Goal: Task Accomplishment & Management: Use online tool/utility

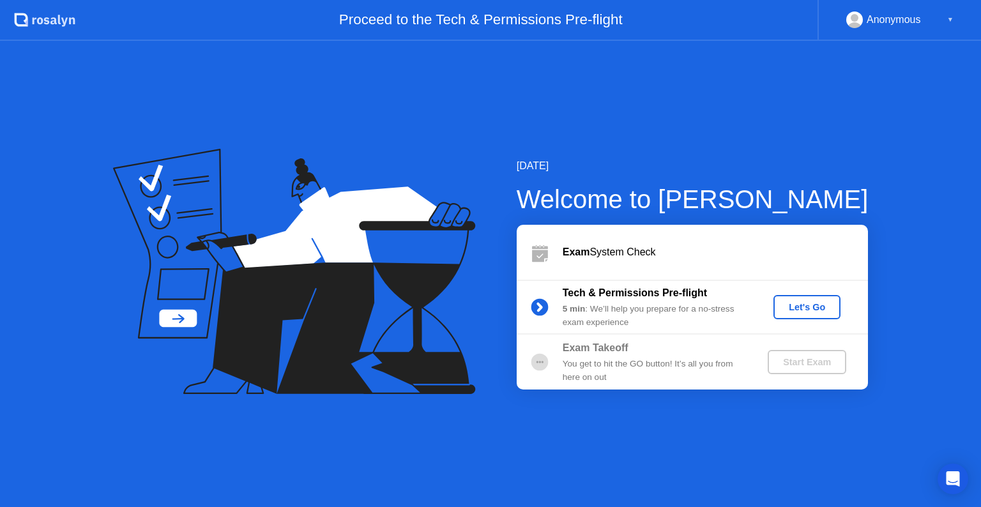
click at [810, 304] on div "Let's Go" at bounding box center [807, 307] width 57 height 10
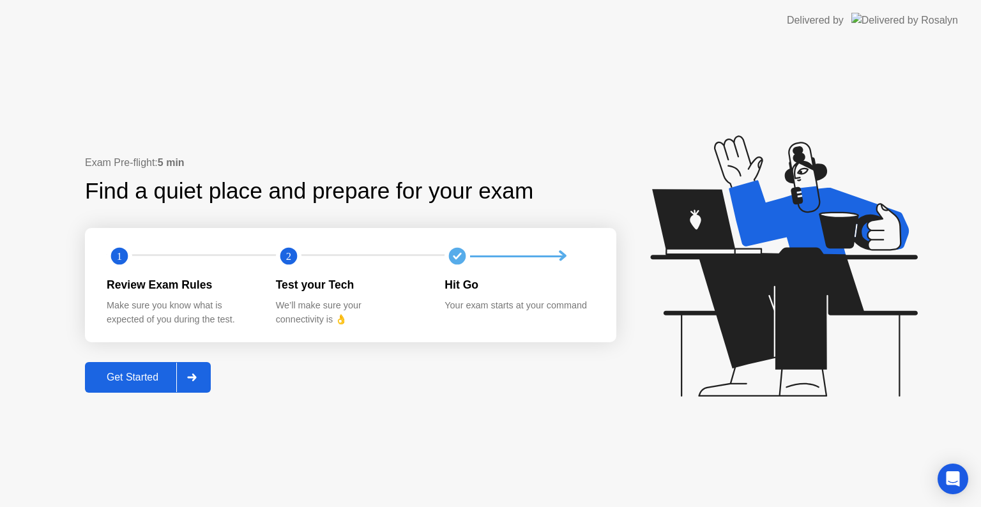
click at [157, 372] on div "Get Started" at bounding box center [133, 378] width 88 height 12
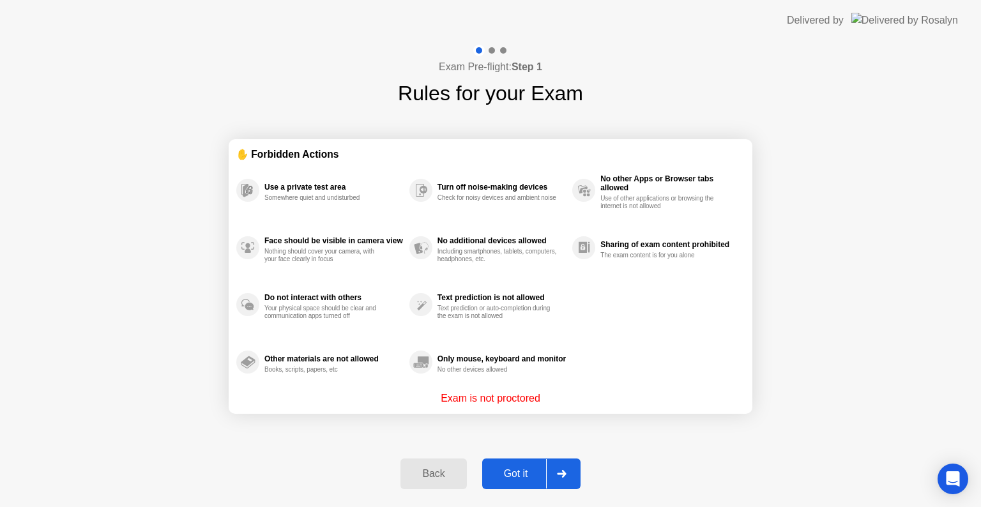
click at [529, 475] on div "Got it" at bounding box center [516, 474] width 60 height 12
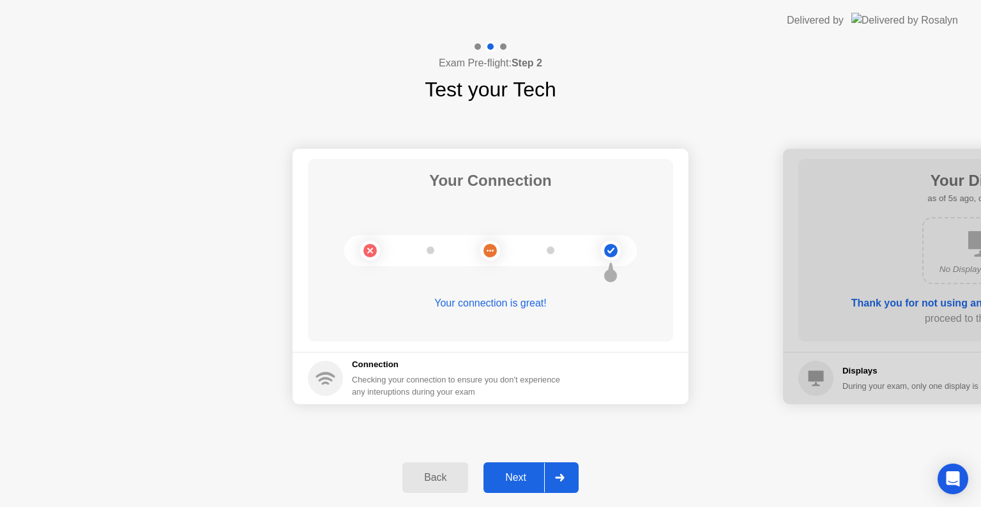
click at [513, 477] on div "Next" at bounding box center [516, 478] width 57 height 12
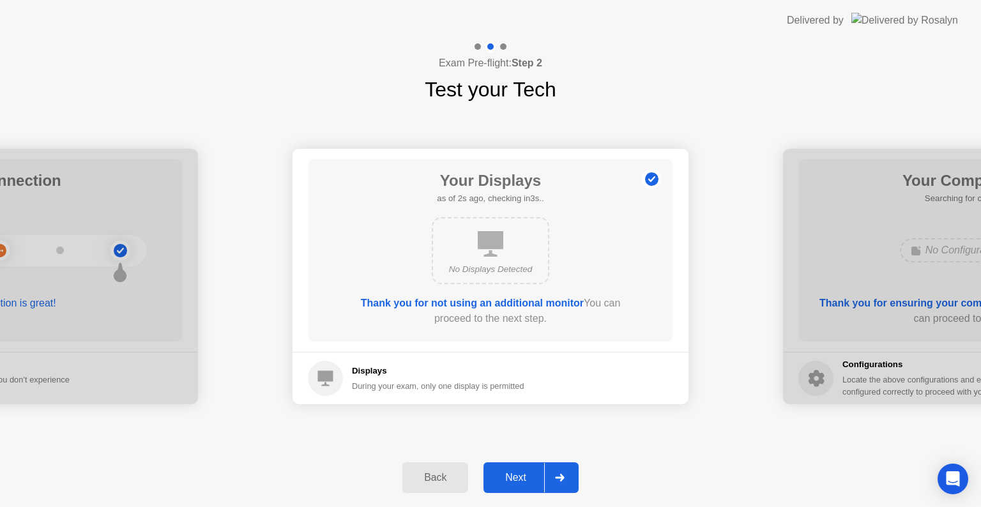
click at [513, 477] on div "Next" at bounding box center [516, 478] width 57 height 12
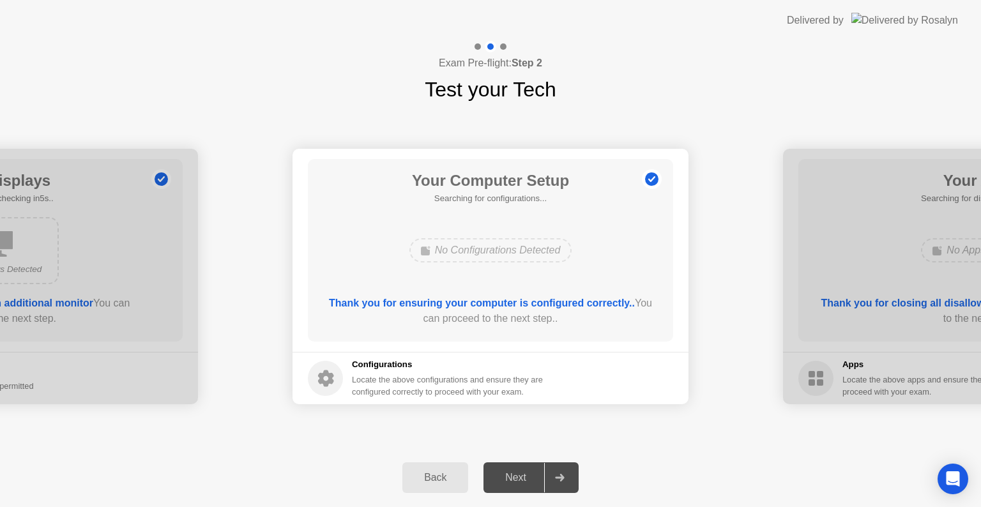
click at [513, 477] on div "Next" at bounding box center [516, 478] width 57 height 12
click at [584, 343] on main "Your Computer Setup Searching for configurations... No Configurations Detected …" at bounding box center [491, 250] width 396 height 203
click at [532, 472] on div "Next" at bounding box center [516, 478] width 57 height 12
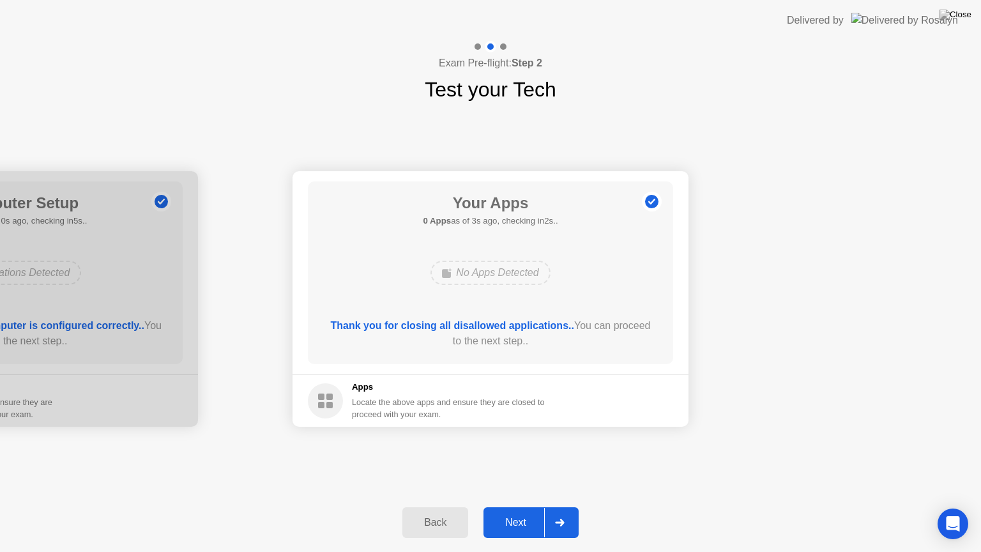
click at [532, 507] on div "Next" at bounding box center [516, 523] width 57 height 12
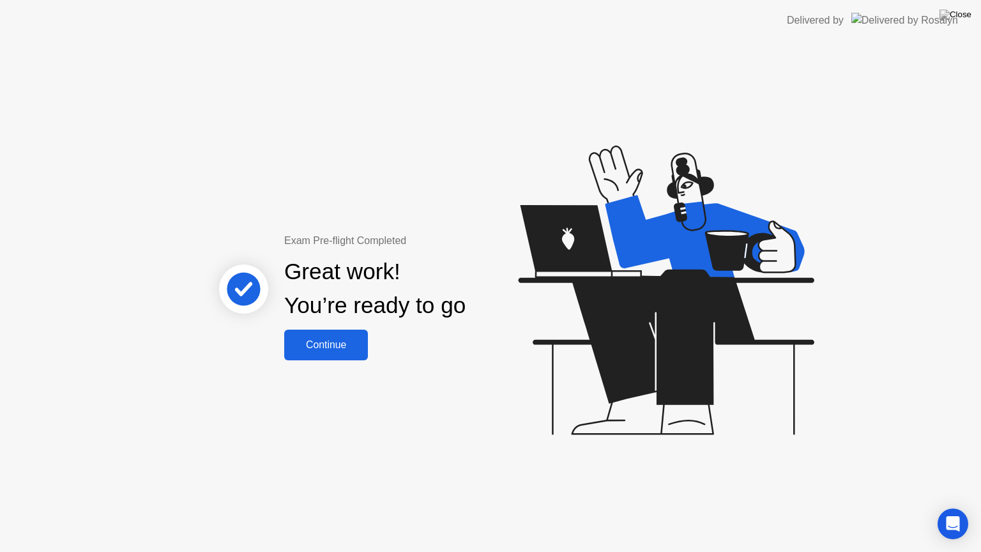
click at [334, 343] on div "Continue" at bounding box center [326, 345] width 76 height 12
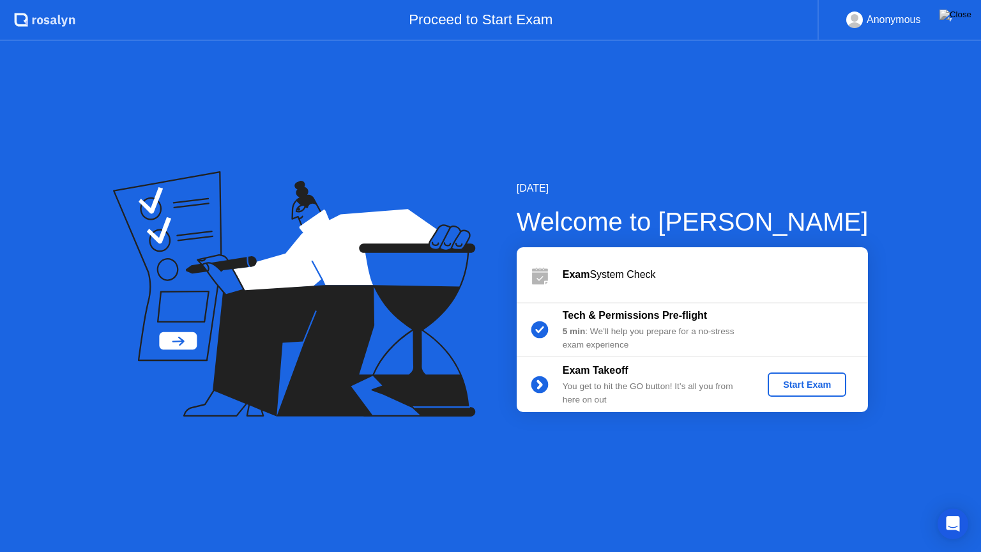
click at [813, 374] on button "Start Exam" at bounding box center [807, 385] width 79 height 24
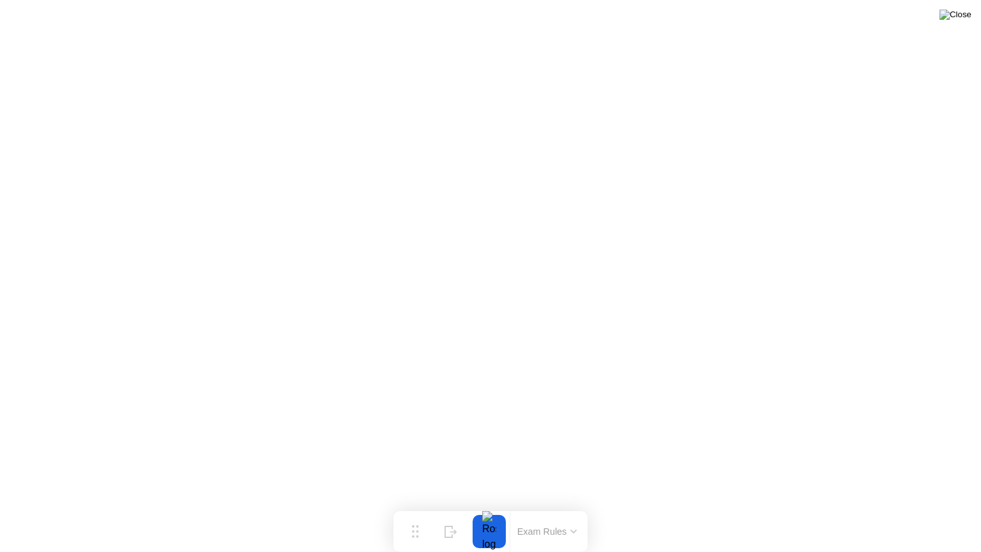
click at [964, 20] on img at bounding box center [956, 15] width 32 height 10
